Goal: Entertainment & Leisure: Browse casually

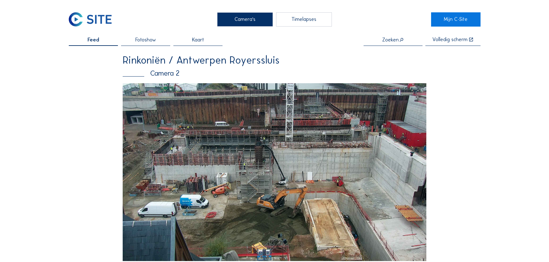
scroll to position [57, 0]
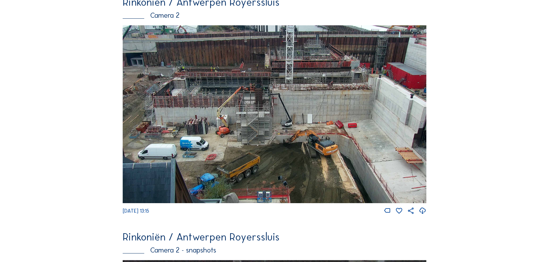
scroll to position [57, 0]
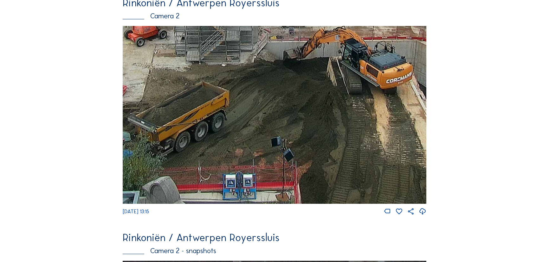
drag, startPoint x: 328, startPoint y: 132, endPoint x: 347, endPoint y: 100, distance: 36.8
click at [347, 100] on img at bounding box center [274, 115] width 303 height 178
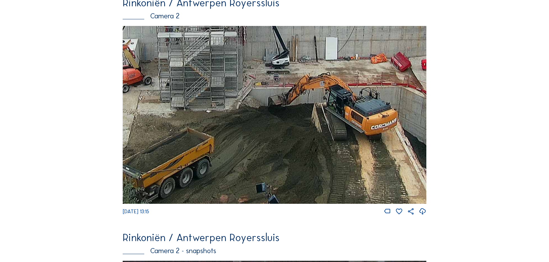
drag, startPoint x: 402, startPoint y: 149, endPoint x: 386, endPoint y: 173, distance: 28.5
click at [386, 173] on img at bounding box center [274, 115] width 303 height 178
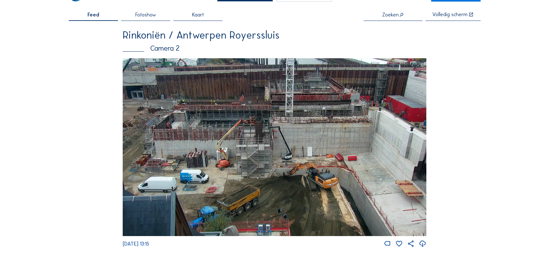
scroll to position [0, 0]
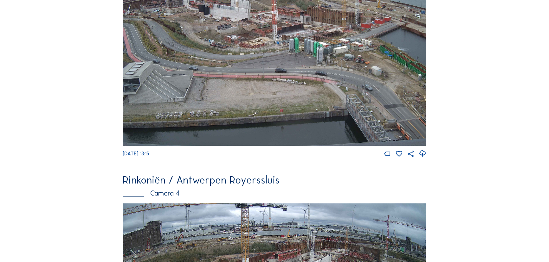
scroll to position [979, 0]
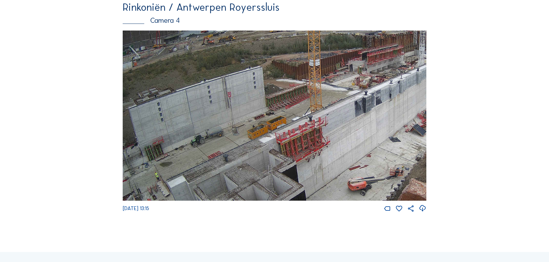
drag, startPoint x: 240, startPoint y: 138, endPoint x: 328, endPoint y: 135, distance: 88.1
click at [328, 135] on img at bounding box center [274, 115] width 303 height 171
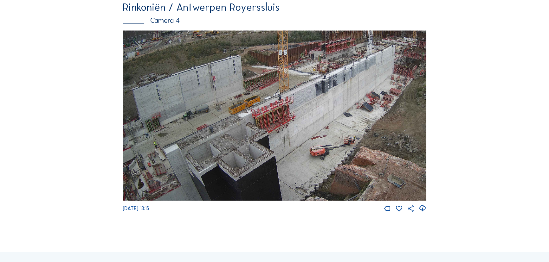
drag, startPoint x: 169, startPoint y: 142, endPoint x: 277, endPoint y: 48, distance: 143.2
click at [277, 48] on img at bounding box center [274, 115] width 303 height 171
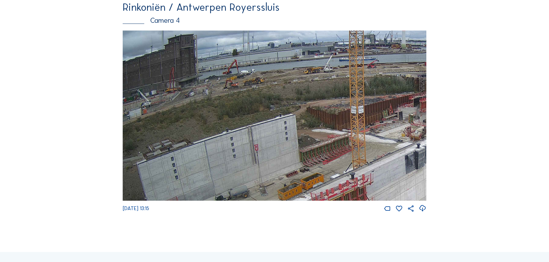
drag, startPoint x: 362, startPoint y: 110, endPoint x: 466, endPoint y: 231, distance: 159.7
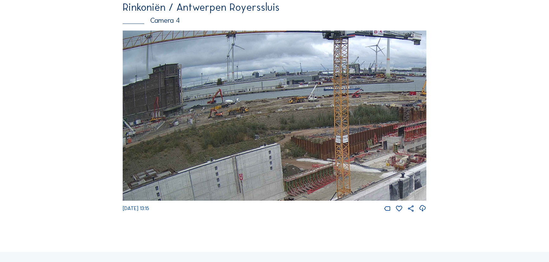
drag, startPoint x: 399, startPoint y: 113, endPoint x: 378, endPoint y: 181, distance: 70.9
click at [378, 181] on img at bounding box center [274, 115] width 303 height 171
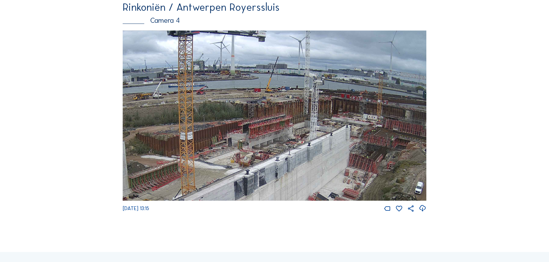
drag, startPoint x: 324, startPoint y: 111, endPoint x: 142, endPoint y: 143, distance: 184.7
click at [142, 143] on img at bounding box center [274, 115] width 303 height 171
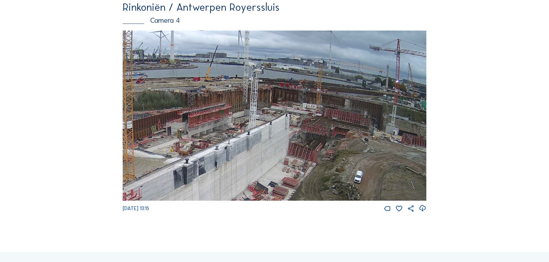
drag, startPoint x: 288, startPoint y: 127, endPoint x: 260, endPoint y: 126, distance: 27.6
click at [260, 126] on img at bounding box center [274, 115] width 303 height 171
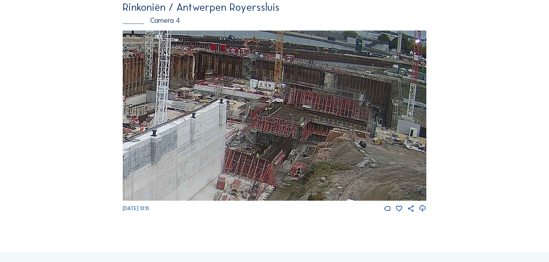
drag, startPoint x: 358, startPoint y: 137, endPoint x: 301, endPoint y: 119, distance: 59.5
click at [301, 119] on img at bounding box center [274, 115] width 303 height 171
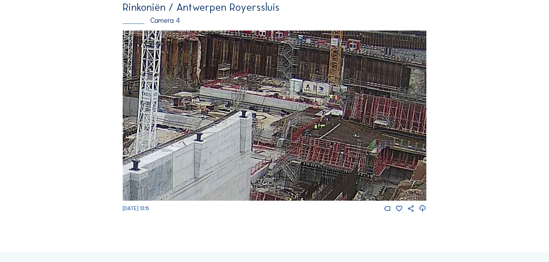
drag, startPoint x: 265, startPoint y: 153, endPoint x: 366, endPoint y: 173, distance: 103.3
click at [366, 173] on img at bounding box center [274, 115] width 303 height 171
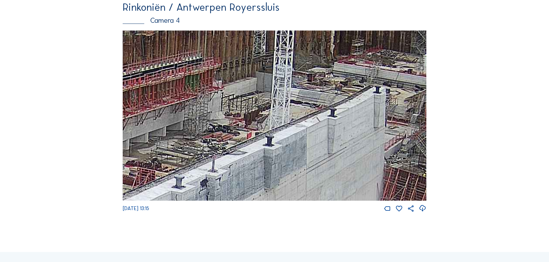
drag, startPoint x: 258, startPoint y: 140, endPoint x: 379, endPoint y: 118, distance: 123.1
click at [379, 118] on img at bounding box center [274, 115] width 303 height 171
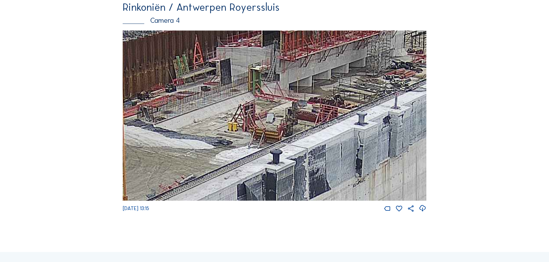
drag, startPoint x: 205, startPoint y: 112, endPoint x: 386, endPoint y: 50, distance: 190.8
click at [386, 50] on img at bounding box center [274, 115] width 303 height 171
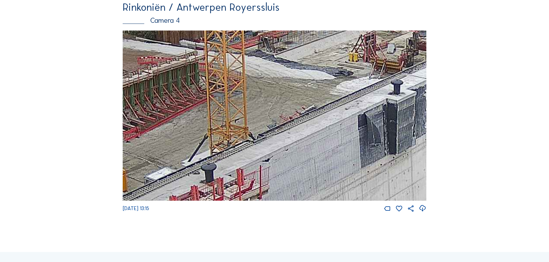
drag, startPoint x: 237, startPoint y: 138, endPoint x: 357, endPoint y: 68, distance: 139.4
click at [357, 68] on img at bounding box center [274, 115] width 303 height 171
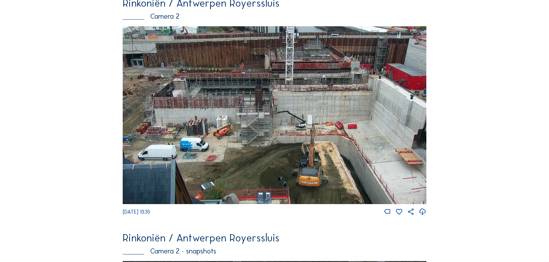
scroll to position [57, 0]
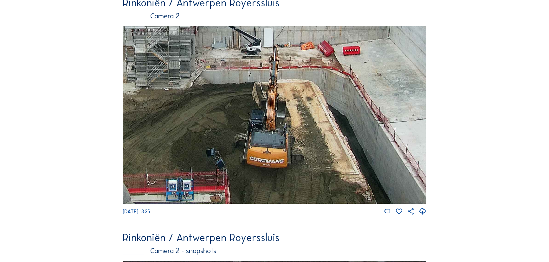
drag, startPoint x: 379, startPoint y: 171, endPoint x: 317, endPoint y: 77, distance: 112.5
click at [317, 77] on img at bounding box center [274, 115] width 303 height 178
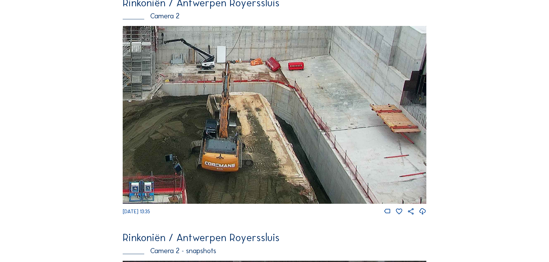
drag, startPoint x: 305, startPoint y: 140, endPoint x: 298, endPoint y: 138, distance: 7.8
click at [298, 138] on img at bounding box center [274, 115] width 303 height 178
